Goal: Task Accomplishment & Management: Use online tool/utility

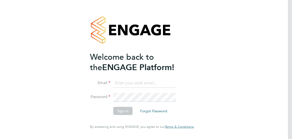
type input "ivona.kucharska@abm.com"
click at [123, 111] on button "Sign In" at bounding box center [122, 111] width 19 height 8
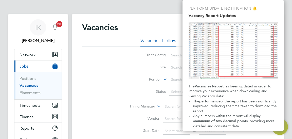
click at [111, 80] on div "Client Config Site Position Status Hiring Manager Vendor Start Date Select date…" at bounding box center [178, 92] width 192 height 90
click at [125, 64] on div "Client Config Site Position Status Hiring Manager Vendor Start Date Select date…" at bounding box center [178, 92] width 192 height 90
click at [248, 87] on span "has been updated in order to improve your experience when downloading and viewi…" at bounding box center [231, 91] width 84 height 14
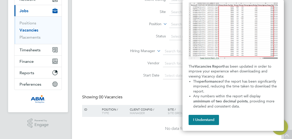
scroll to position [71, 0]
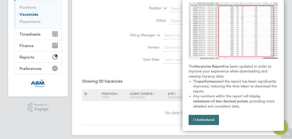
click at [215, 118] on button "I Understand" at bounding box center [204, 120] width 30 height 10
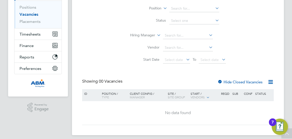
scroll to position [60, 0]
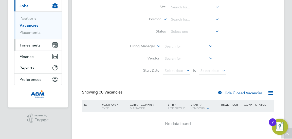
click at [25, 47] on span "Timesheets" at bounding box center [30, 45] width 21 height 5
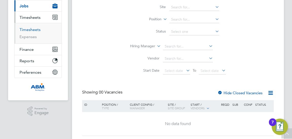
click at [36, 30] on link "Timesheets" at bounding box center [30, 29] width 21 height 5
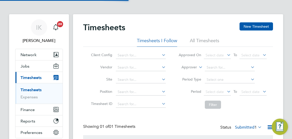
scroll to position [13, 37]
click at [287, 56] on app-barbie "Timesheets New Timesheet Timesheets I Follow All Timesheets Client Config Vendo…" at bounding box center [182, 89] width 218 height 179
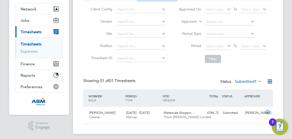
scroll to position [48, 0]
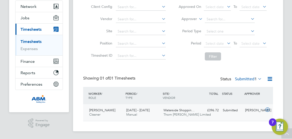
click at [109, 105] on div "[PERSON_NAME] Cleaner [DATE] - [DATE] [DATE] - [DATE] Manual Waterside Shoppin……" at bounding box center [178, 112] width 190 height 17
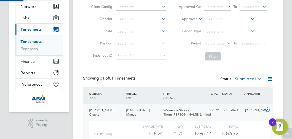
scroll to position [9, 42]
click at [279, 90] on div "Timesheets New Timesheet Timesheets I Follow All Timesheets Client Config Vendo…" at bounding box center [178, 72] width 210 height 212
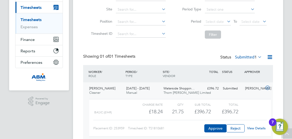
scroll to position [89, 0]
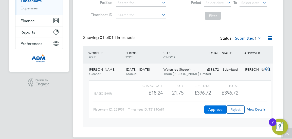
click at [215, 107] on button "Approve" at bounding box center [215, 109] width 22 height 8
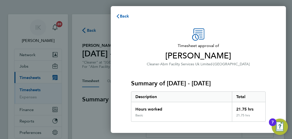
click at [240, 73] on div "Summary of 23 - 29 Aug 2025 Description Total Hours worked 21.75 hrs Basic 21.7…" at bounding box center [198, 94] width 135 height 55
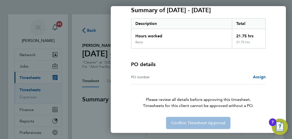
scroll to position [75, 0]
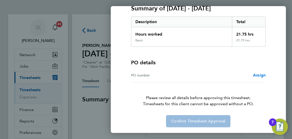
click at [257, 74] on span "Assign" at bounding box center [259, 75] width 13 height 5
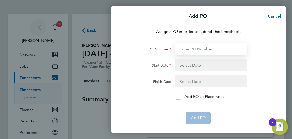
paste input "643070"
type input "643070"
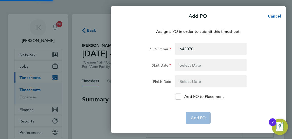
click at [188, 65] on button "button" at bounding box center [210, 65] width 71 height 12
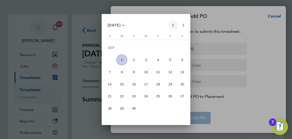
click at [172, 26] on span "Previous month" at bounding box center [173, 25] width 10 height 10
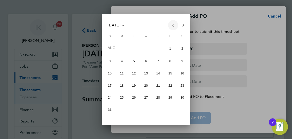
click at [174, 25] on span "Previous month" at bounding box center [173, 25] width 10 height 10
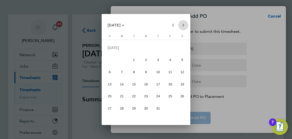
click at [183, 24] on span "Next month" at bounding box center [183, 25] width 10 height 10
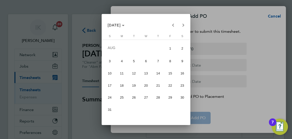
click at [181, 87] on span "23" at bounding box center [182, 85] width 11 height 11
type input "23 Aug 25"
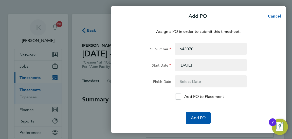
click at [188, 81] on button "button" at bounding box center [210, 81] width 71 height 12
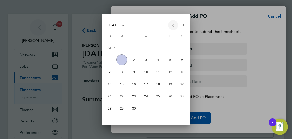
click at [172, 26] on span "Previous month" at bounding box center [173, 25] width 10 height 10
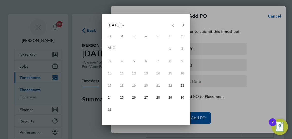
click at [169, 97] on span "29" at bounding box center [170, 97] width 11 height 11
type input "29 Aug 25"
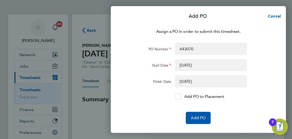
click at [181, 98] on div at bounding box center [178, 96] width 6 height 6
click at [180, 96] on input "Add PO to Placement" at bounding box center [180, 96] width 0 height 0
click at [197, 114] on button "Add PO" at bounding box center [198, 118] width 25 height 12
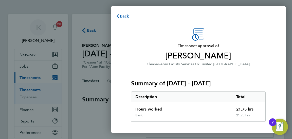
click at [272, 40] on div "Timesheet approval of Adejuwon Olatunji Cleaner · Abm Facility Services Uk Limi…" at bounding box center [198, 129] width 175 height 214
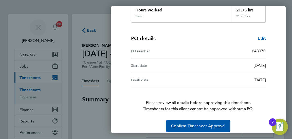
scroll to position [103, 0]
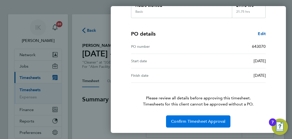
click at [195, 119] on span "Confirm Timesheet Approval" at bounding box center [198, 121] width 54 height 5
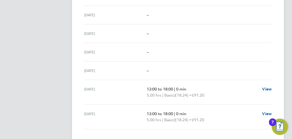
scroll to position [190, 0]
